Goal: Task Accomplishment & Management: Manage account settings

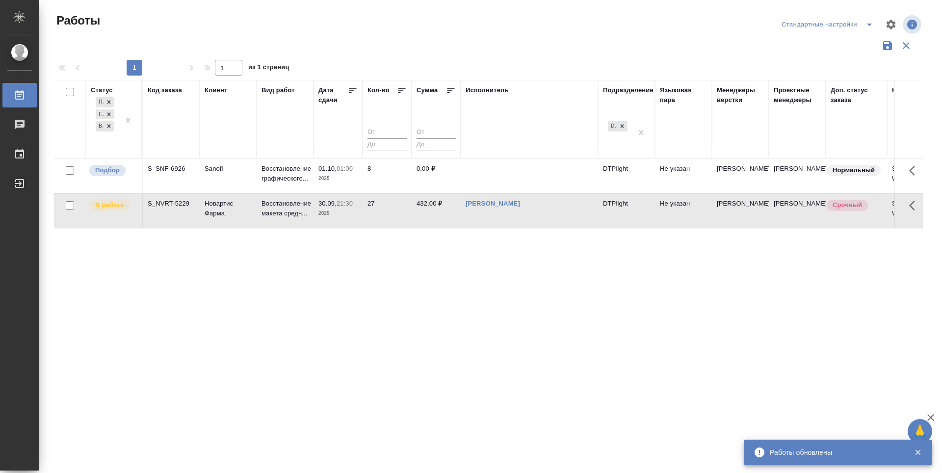
click at [353, 91] on icon at bounding box center [353, 90] width 10 height 10
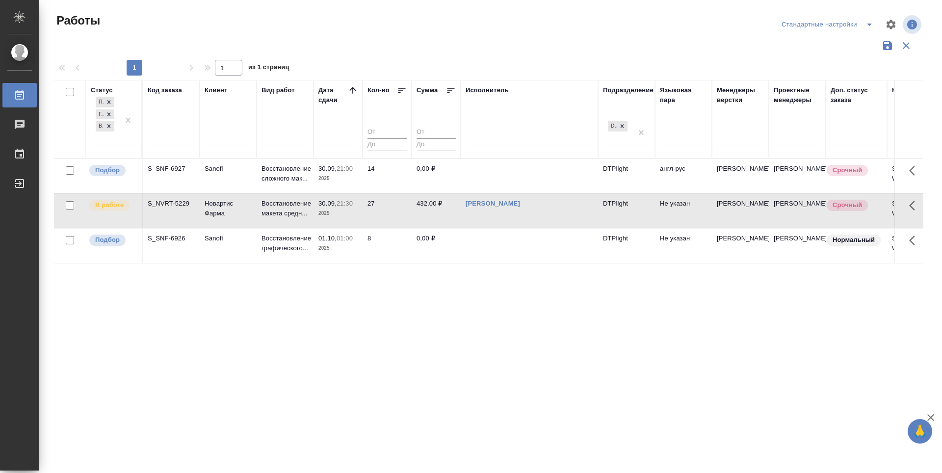
click at [316, 347] on div "Статус Подбор Готов к работе В работе Код заказа Клиент Вид работ Дата сдачи Ко…" at bounding box center [488, 256] width 869 height 353
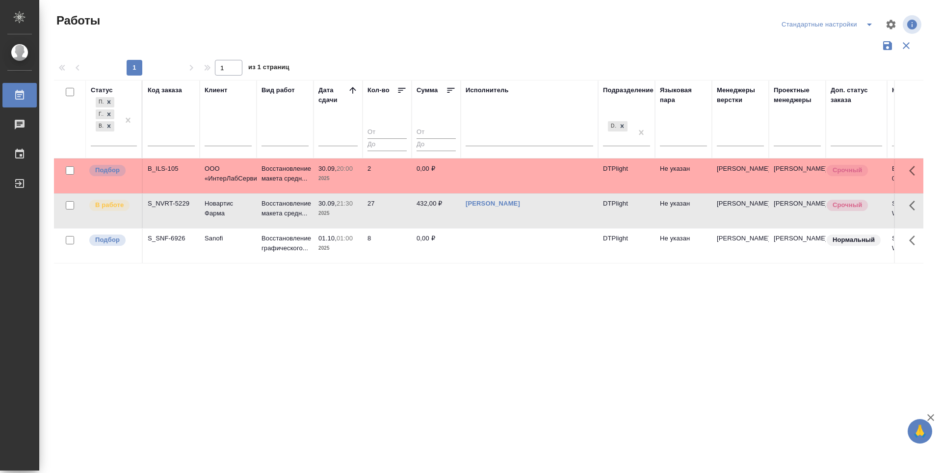
click at [303, 354] on div "Статус Подбор Готов к работе В работе Код заказа Клиент Вид работ Дата сдачи Ко…" at bounding box center [488, 256] width 869 height 353
click at [115, 172] on p "Подбор" at bounding box center [107, 170] width 25 height 10
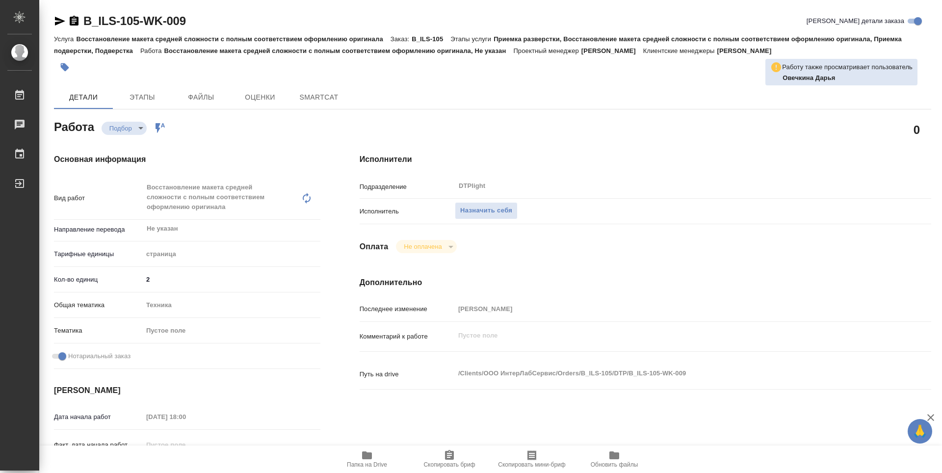
type textarea "x"
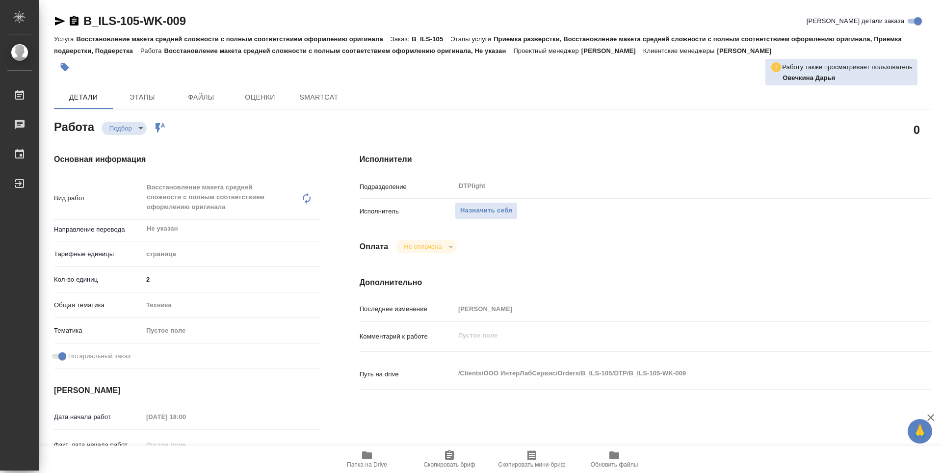
type textarea "x"
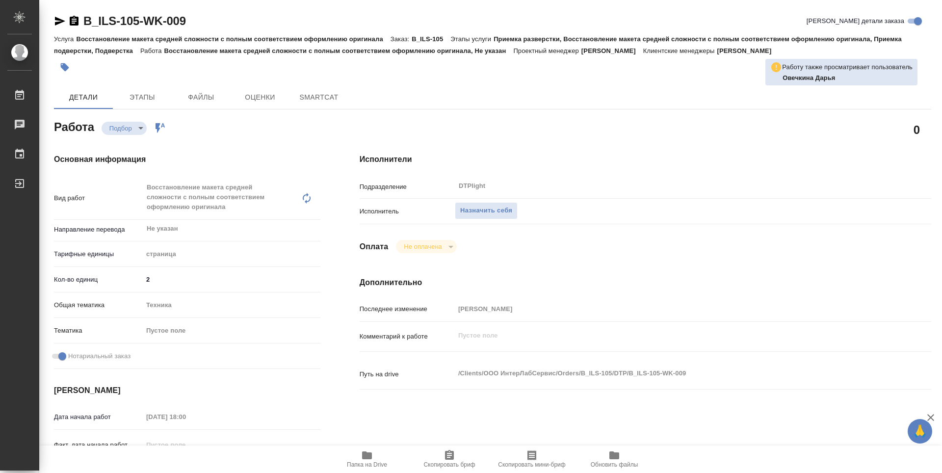
type textarea "x"
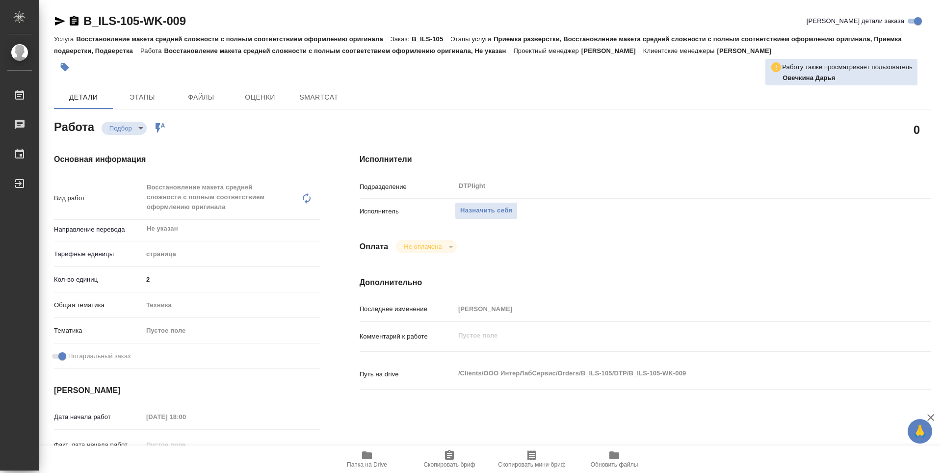
type textarea "x"
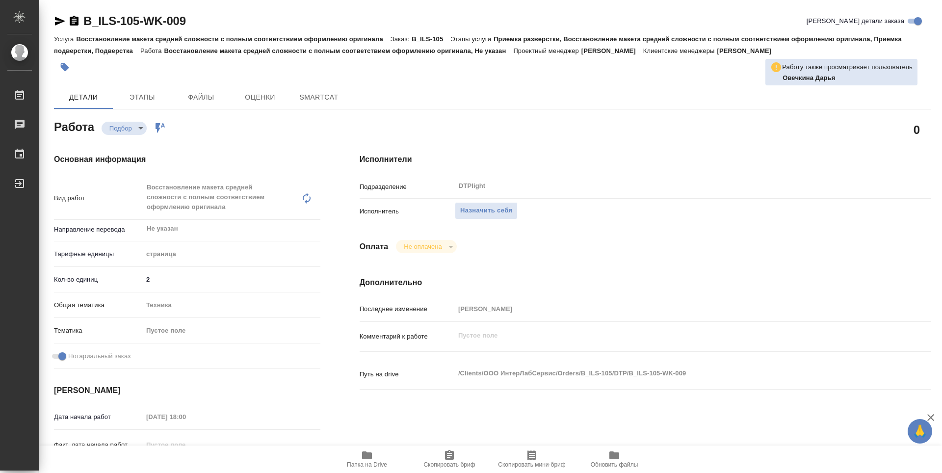
type textarea "x"
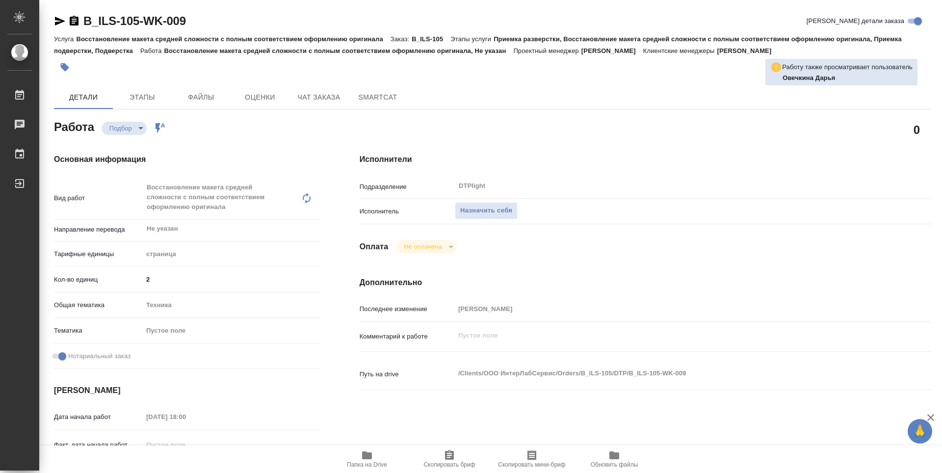
type textarea "x"
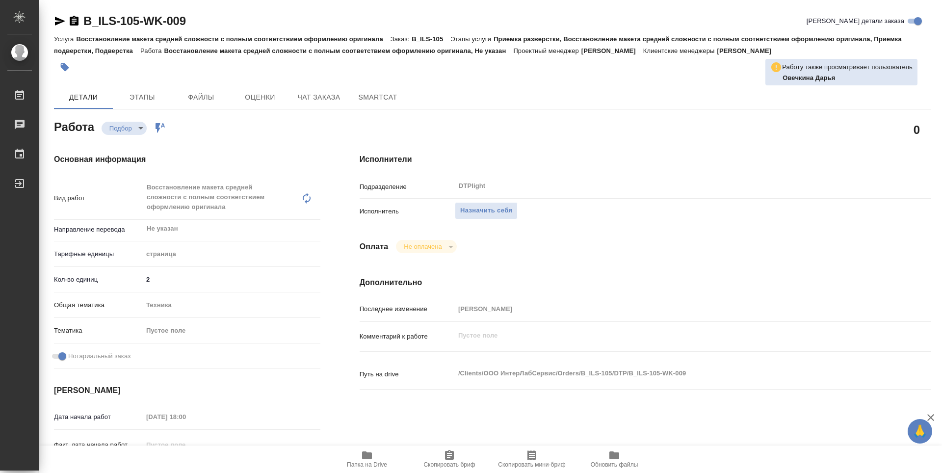
type textarea "x"
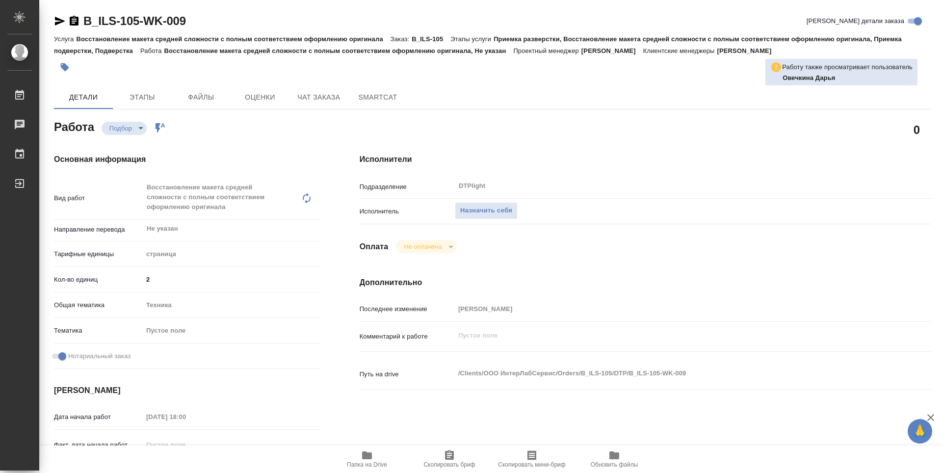
click at [366, 452] on icon "button" at bounding box center [367, 455] width 10 height 8
type textarea "x"
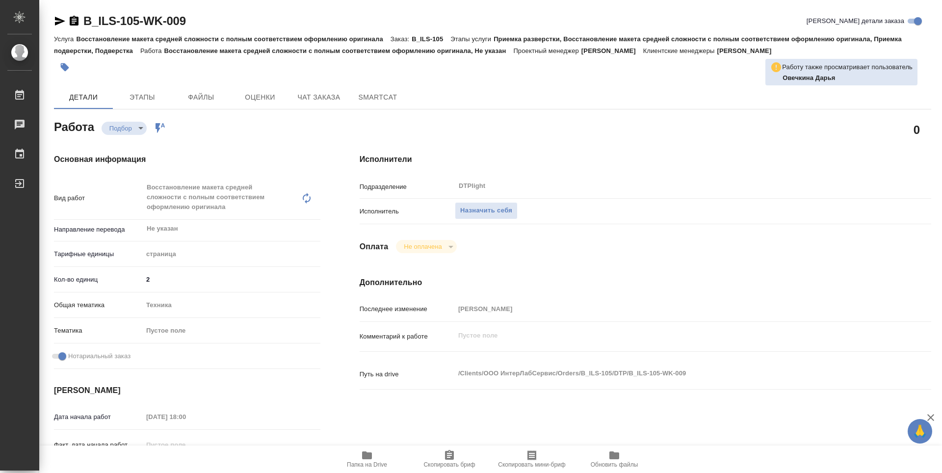
type textarea "x"
click at [541, 121] on div "0" at bounding box center [646, 129] width 572 height 25
type textarea "x"
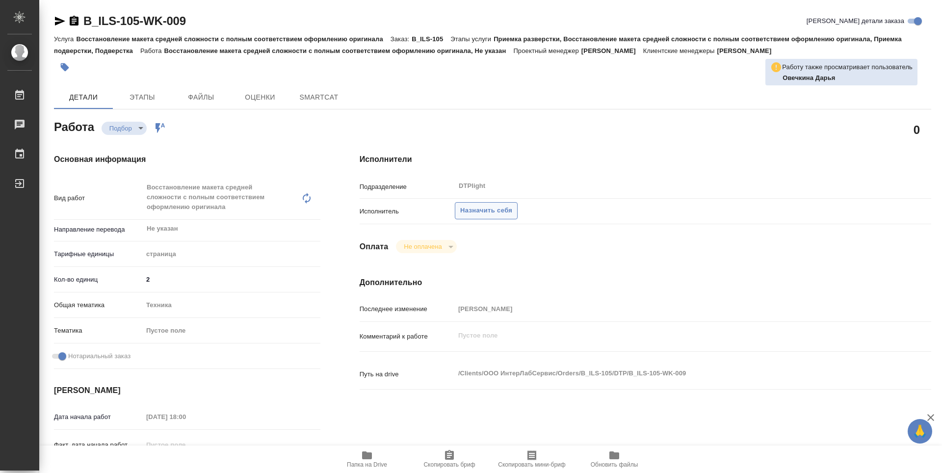
type textarea "x"
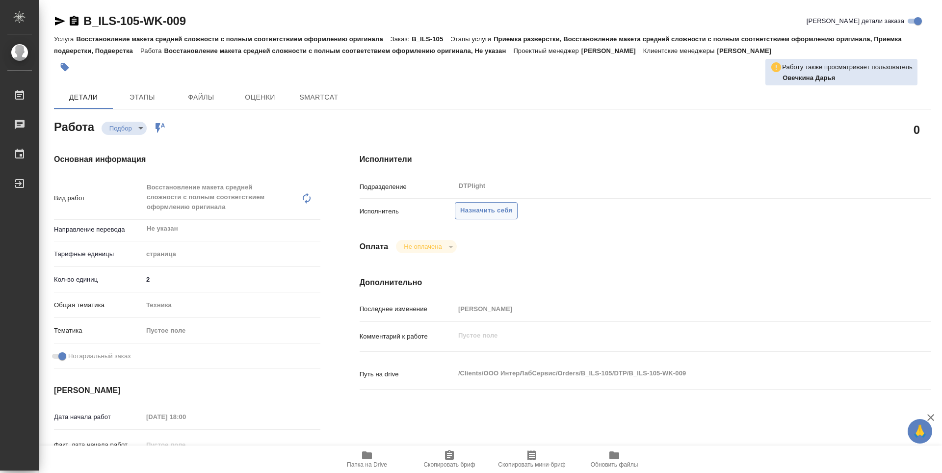
type textarea "x"
click at [496, 211] on span "Назначить себя" at bounding box center [486, 210] width 52 height 11
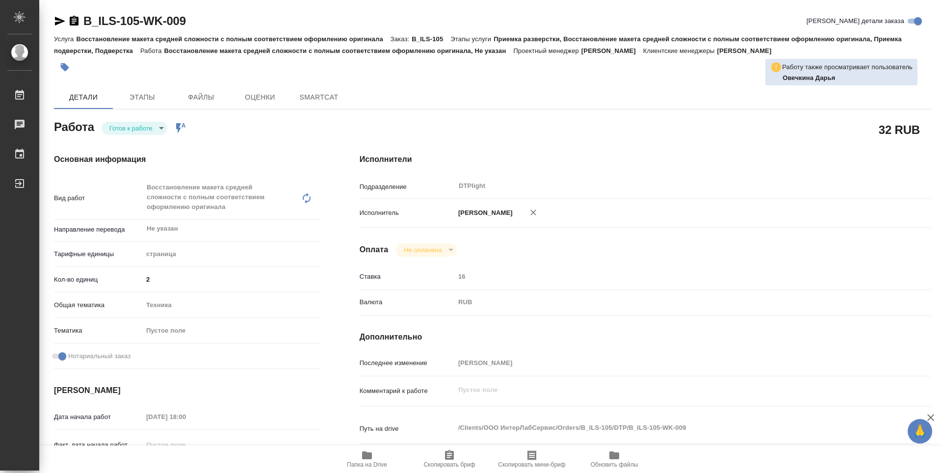
type textarea "x"
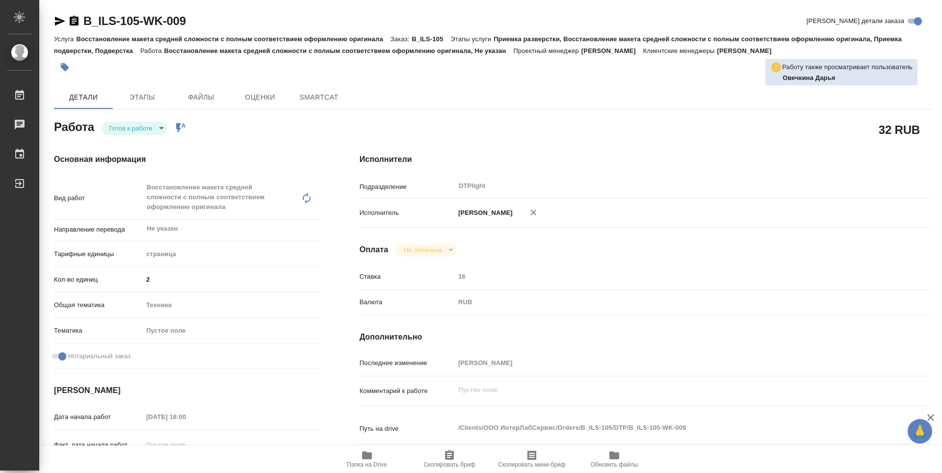
type textarea "x"
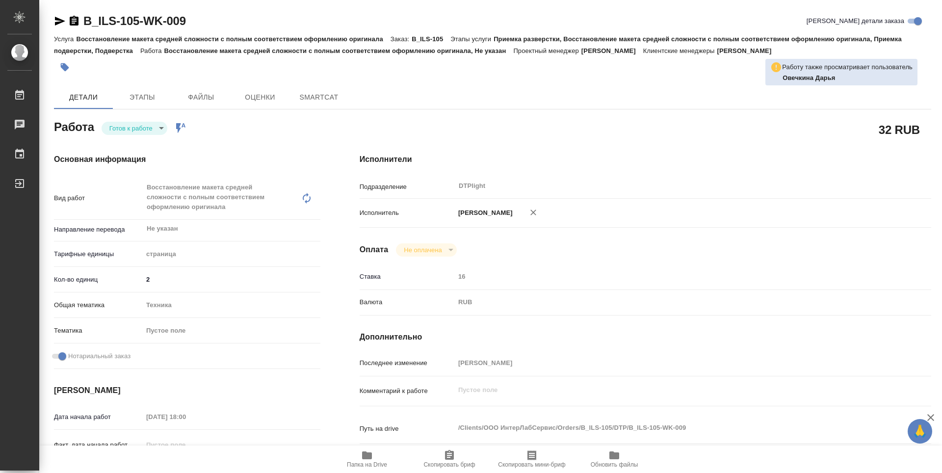
type textarea "x"
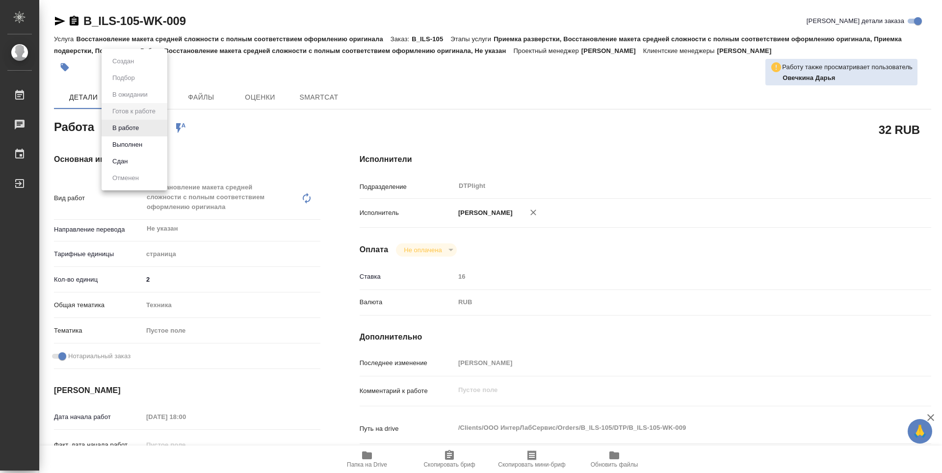
click at [143, 122] on body "🙏 .cls-1 fill:#fff; AWATERA Zubakova Viktoriya Работы Чаты График Выйти B_ILS-1…" at bounding box center [471, 236] width 942 height 473
type textarea "x"
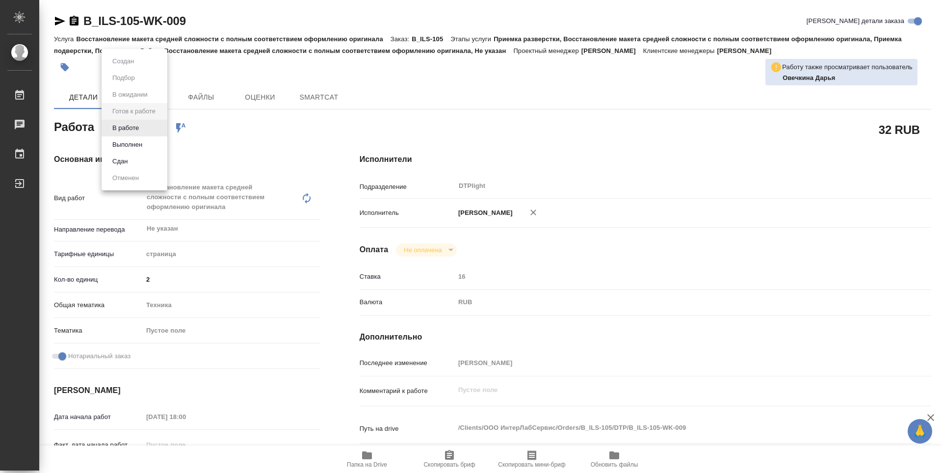
type textarea "x"
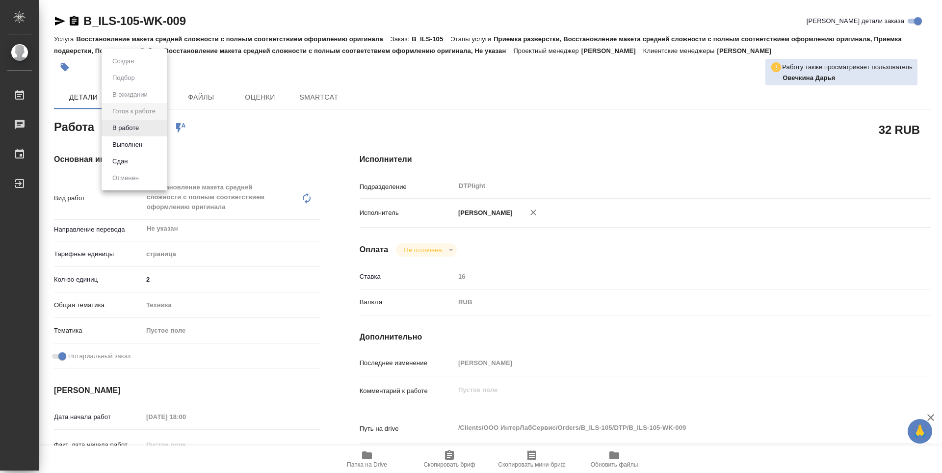
type textarea "x"
click at [141, 125] on button "В работе" at bounding box center [125, 128] width 32 height 11
type textarea "x"
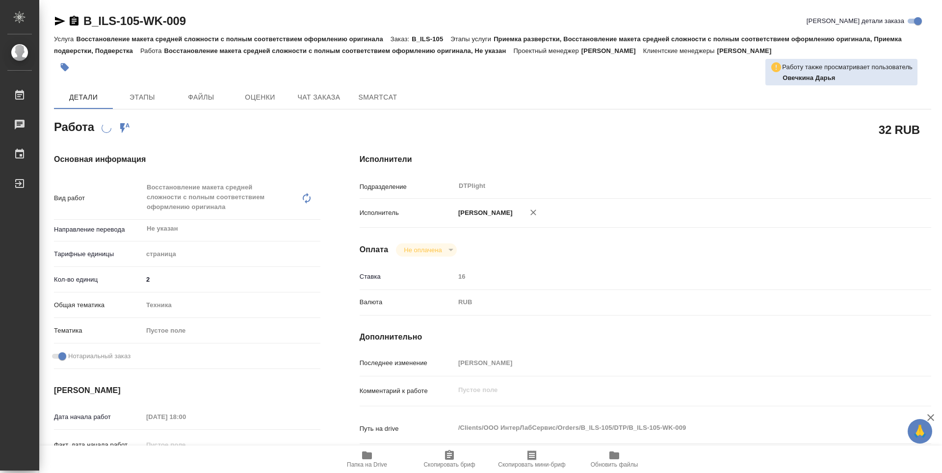
type textarea "x"
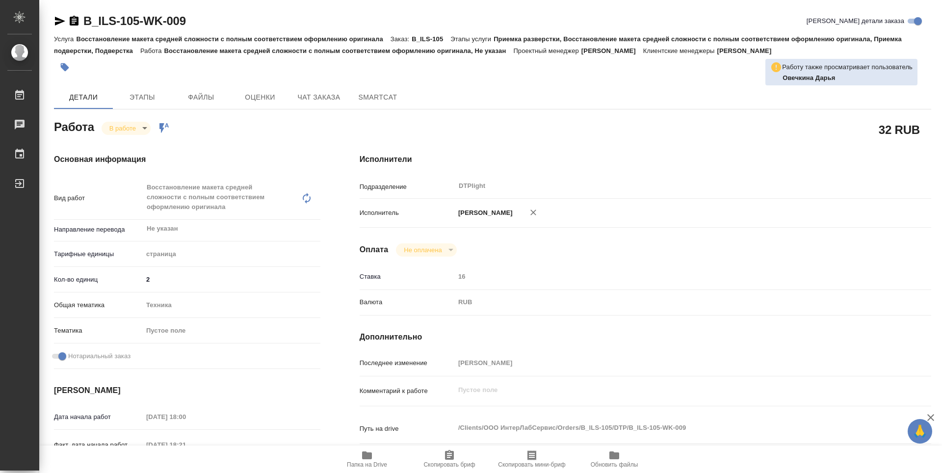
type textarea "x"
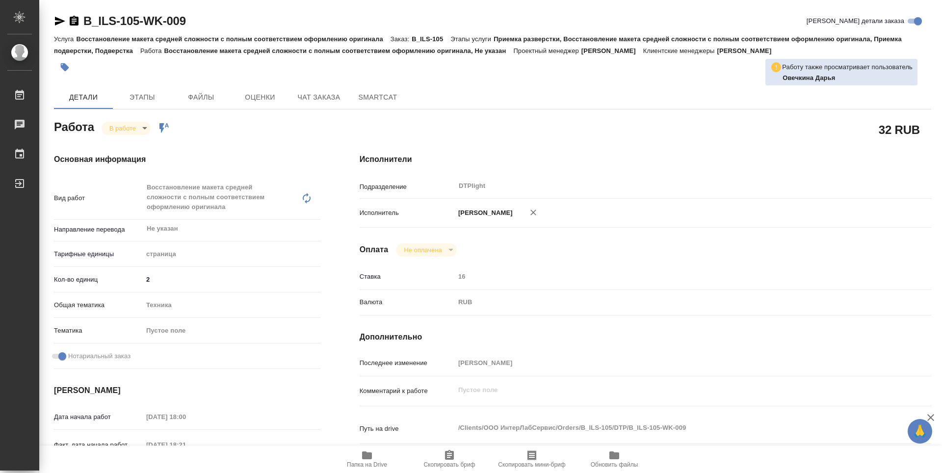
type textarea "x"
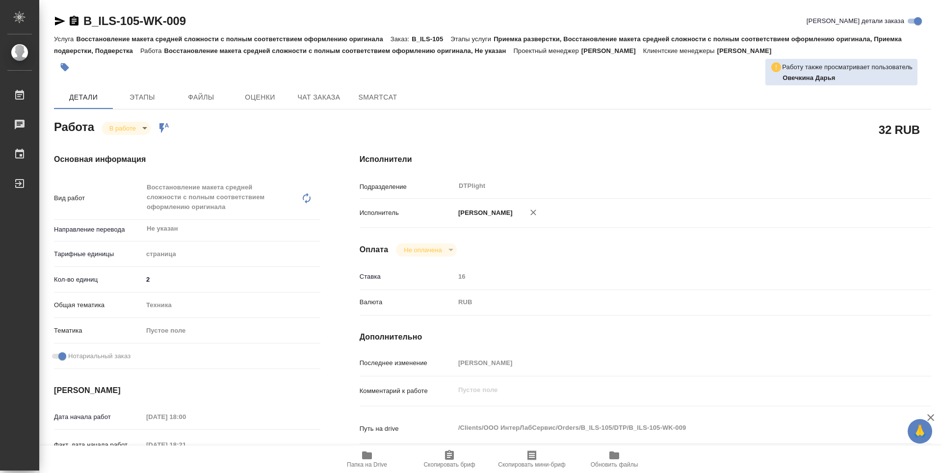
type textarea "x"
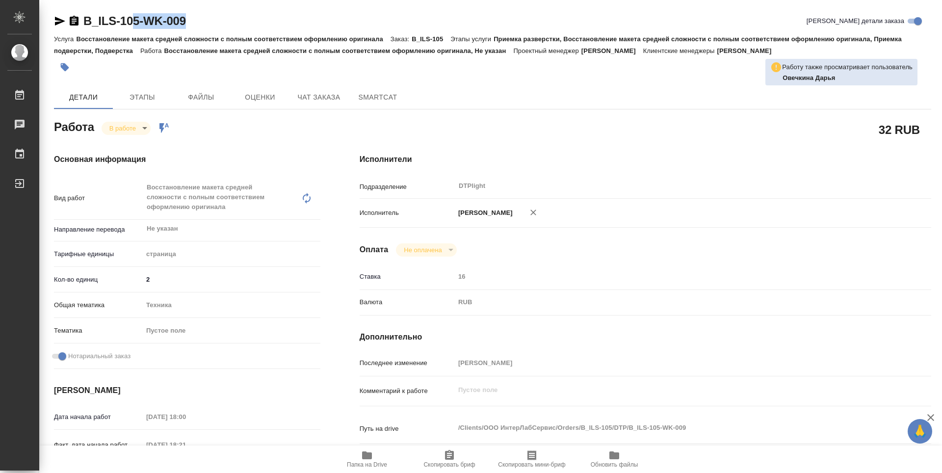
type textarea "x"
drag, startPoint x: 204, startPoint y: 23, endPoint x: 69, endPoint y: 22, distance: 135.4
click at [69, 22] on div "B_ILS-105-WK-009 Кратко детали заказа" at bounding box center [492, 21] width 877 height 16
copy link "B_ILS-105-WK-009"
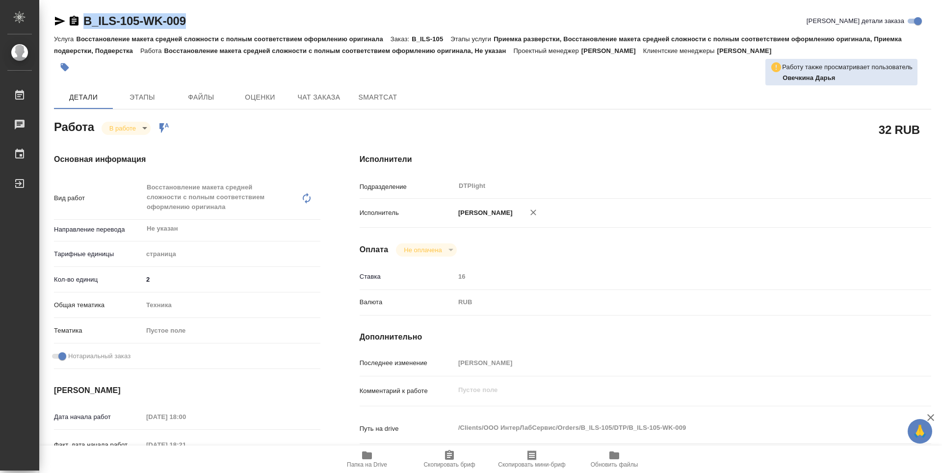
type textarea "x"
